Goal: Task Accomplishment & Management: Manage account settings

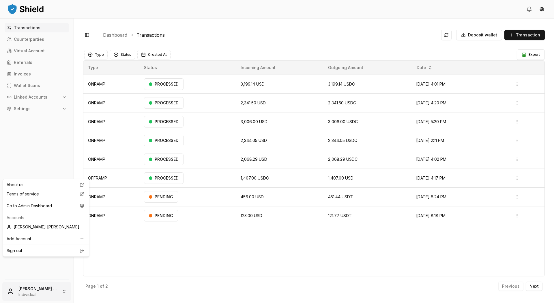
click at [33, 282] on html "Transactions Counterparties Virtual Account Referrals Invoices Wallet Scans Lin…" at bounding box center [277, 151] width 554 height 303
click at [42, 210] on div "Go to Admin Dashboard" at bounding box center [45, 205] width 83 height 9
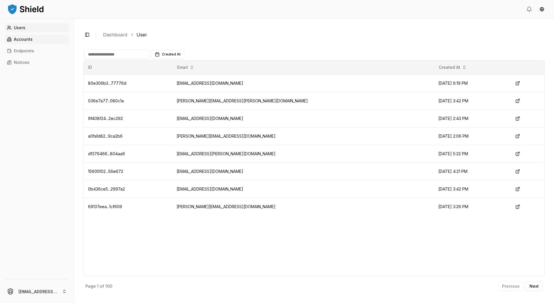
click at [33, 41] on p "Accounts" at bounding box center [23, 39] width 19 height 4
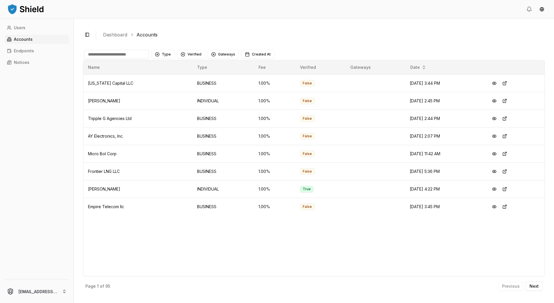
click at [149, 59] on input at bounding box center [116, 54] width 65 height 9
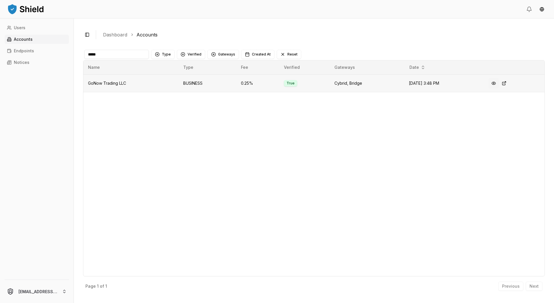
type input "*****"
click at [499, 88] on button at bounding box center [494, 83] width 10 height 10
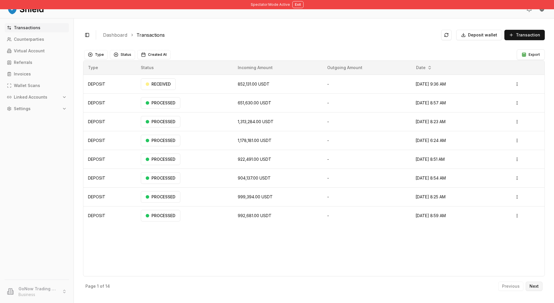
click at [534, 284] on p "Next" at bounding box center [534, 286] width 9 height 4
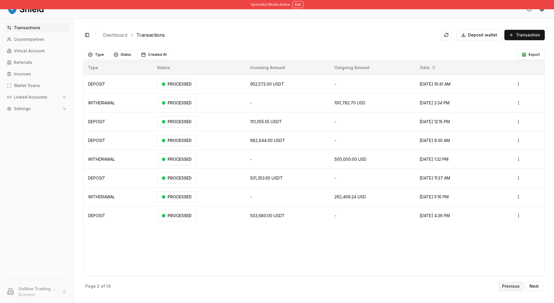
click at [502, 284] on p "Previous" at bounding box center [511, 286] width 18 height 4
